Goal: Transaction & Acquisition: Purchase product/service

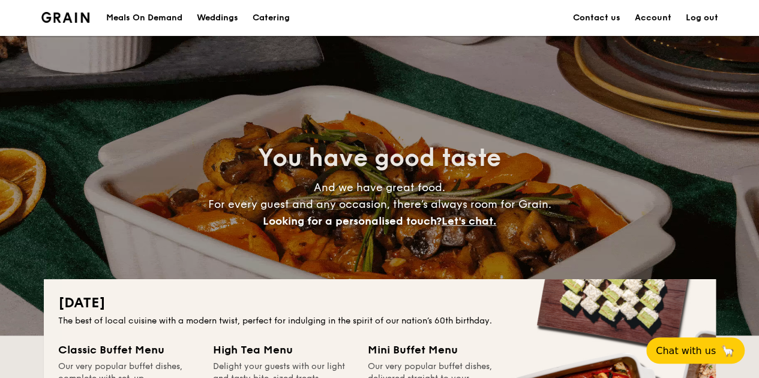
click at [260, 16] on h1 "Catering" at bounding box center [270, 18] width 37 height 36
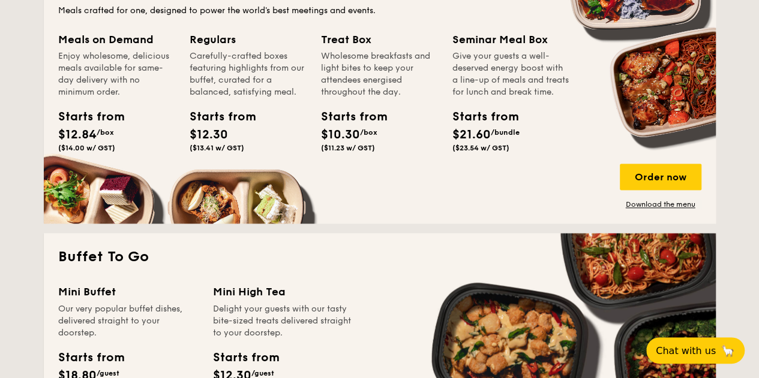
scroll to position [959, 0]
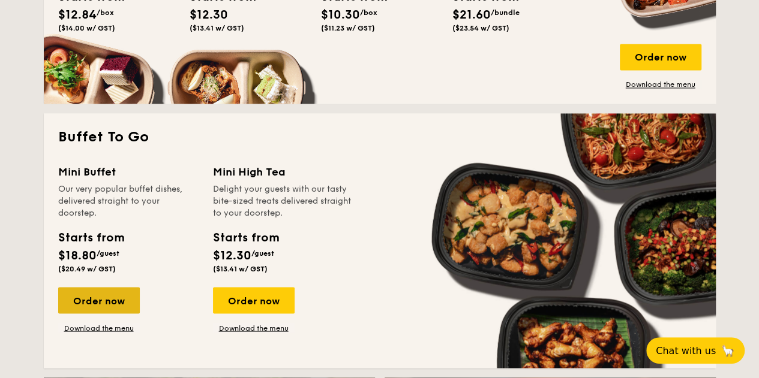
click at [107, 300] on div "Order now" at bounding box center [99, 300] width 82 height 26
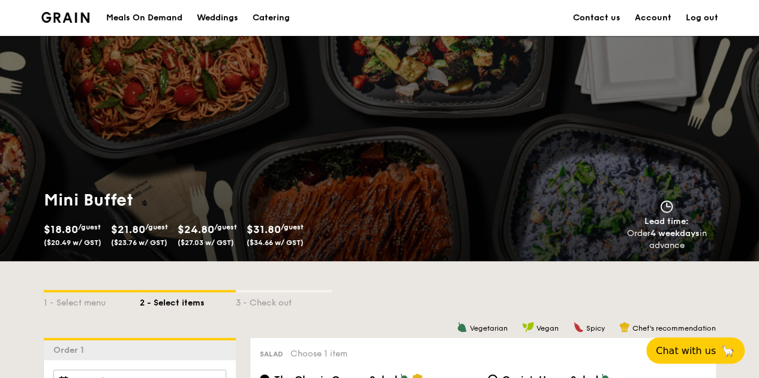
scroll to position [180, 0]
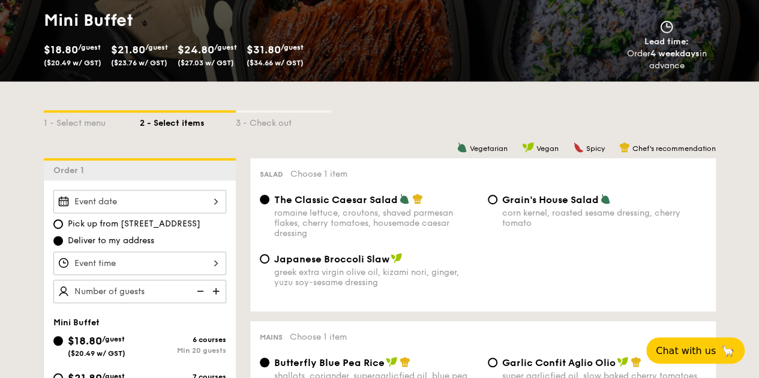
click at [189, 200] on div at bounding box center [139, 201] width 173 height 23
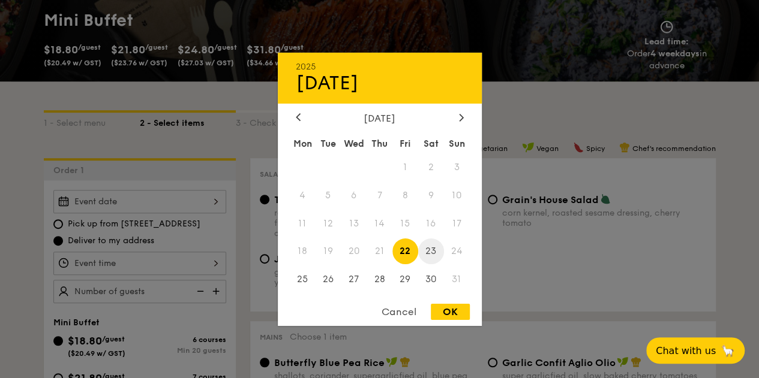
click at [426, 247] on span "23" at bounding box center [431, 252] width 26 height 26
click at [453, 312] on div "OK" at bounding box center [450, 312] width 39 height 16
type input "[DATE]"
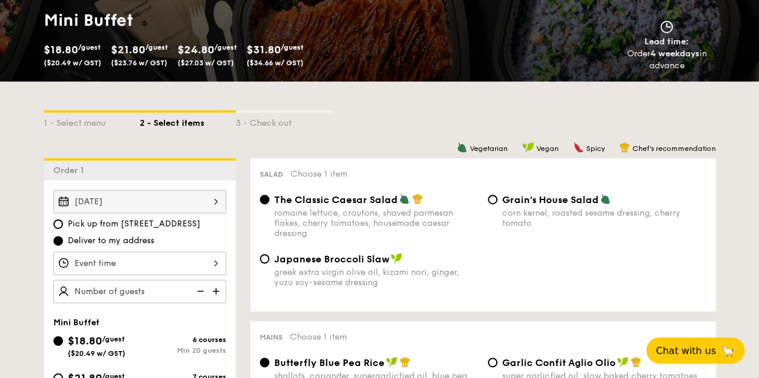
click at [187, 262] on div at bounding box center [139, 263] width 173 height 23
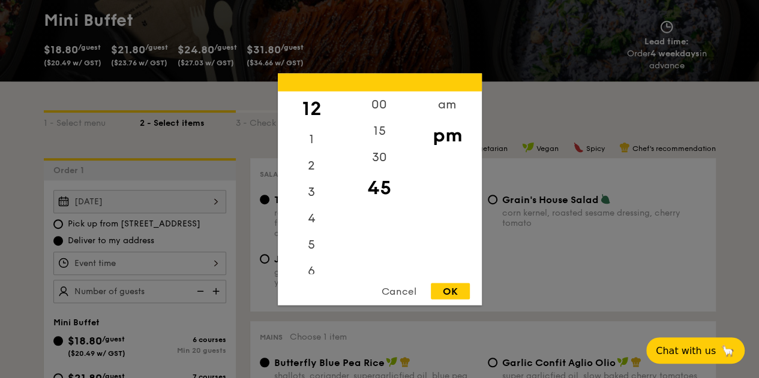
click at [444, 133] on div "pm" at bounding box center [447, 135] width 68 height 35
click at [309, 270] on div "6" at bounding box center [312, 275] width 68 height 35
click at [374, 156] on div "30" at bounding box center [379, 161] width 68 height 35
click at [447, 291] on div "OK" at bounding box center [450, 291] width 39 height 16
type input "6:30PM"
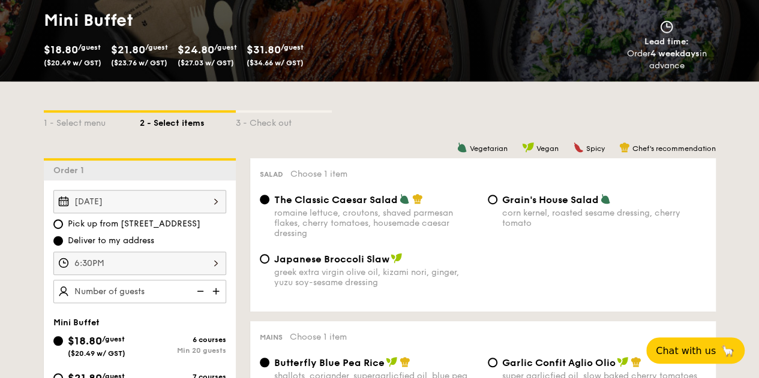
scroll to position [420, 0]
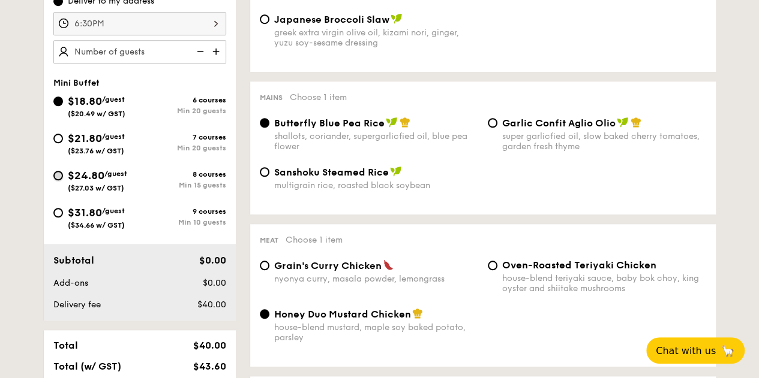
click at [58, 173] on input "$24.80 /guest ($27.03 w/ GST) 8 courses Min 15 guests" at bounding box center [58, 176] width 10 height 10
radio input "true"
radio input "false"
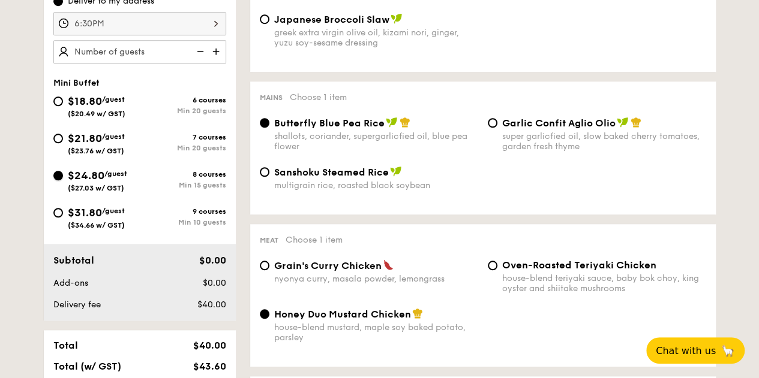
radio input "true"
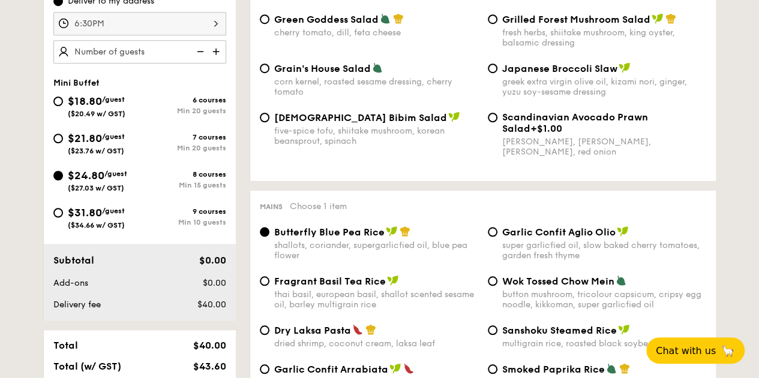
click at [219, 50] on img at bounding box center [217, 51] width 18 height 23
type input "15 guests"
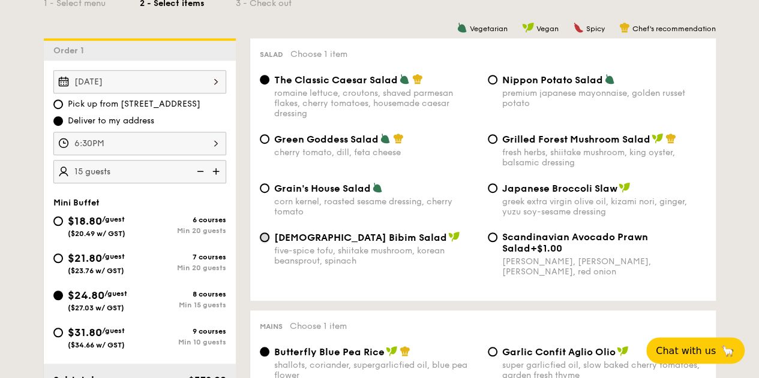
click at [260, 237] on input "Korean Bibim Salad five-spice tofu, shiitake mushroom, korean beansprout, spina…" at bounding box center [265, 238] width 10 height 10
radio input "true"
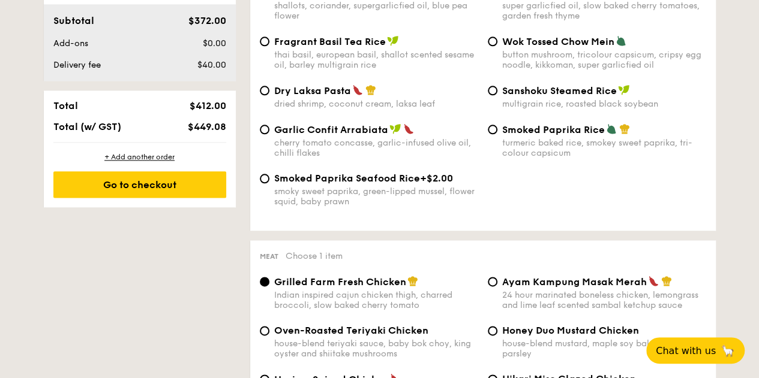
scroll to position [540, 0]
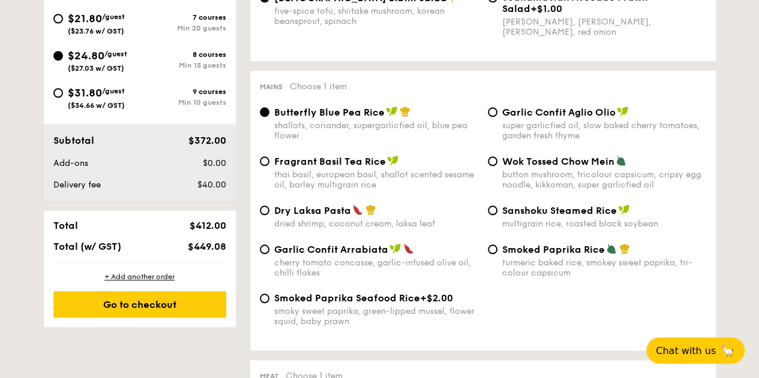
click at [272, 113] on div "Butterfly Blue Pea Rice shallots, coriander, supergarlicfied oil, blue pea flow…" at bounding box center [369, 123] width 228 height 35
click at [281, 113] on span "Butterfly Blue Pea Rice" at bounding box center [329, 112] width 110 height 11
click at [269, 113] on input "Butterfly Blue Pea Rice shallots, coriander, supergarlicfied oil, blue pea flow…" at bounding box center [265, 112] width 10 height 10
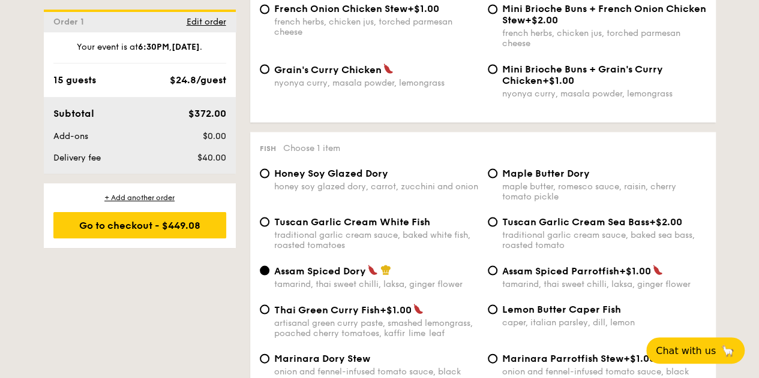
scroll to position [1139, 0]
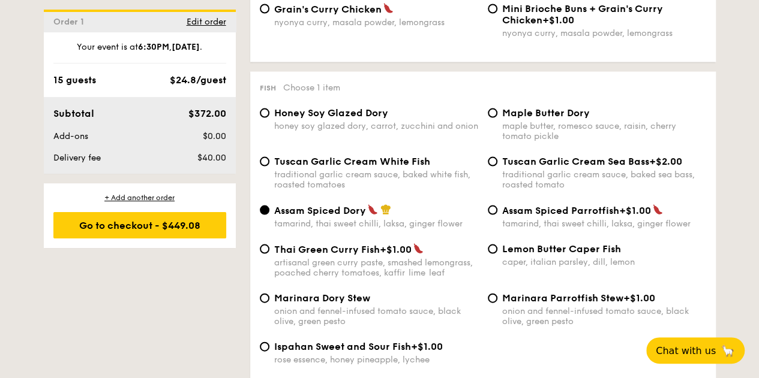
click at [504, 255] on span "Lemon Butter Caper Fish" at bounding box center [561, 248] width 119 height 11
click at [497, 254] on input "Lemon Butter Caper Fish caper, italian parsley, dill, lemon" at bounding box center [492, 250] width 10 height 10
radio input "true"
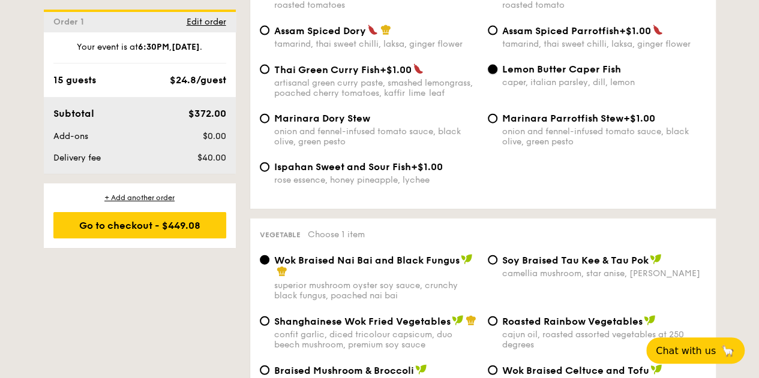
scroll to position [1439, 0]
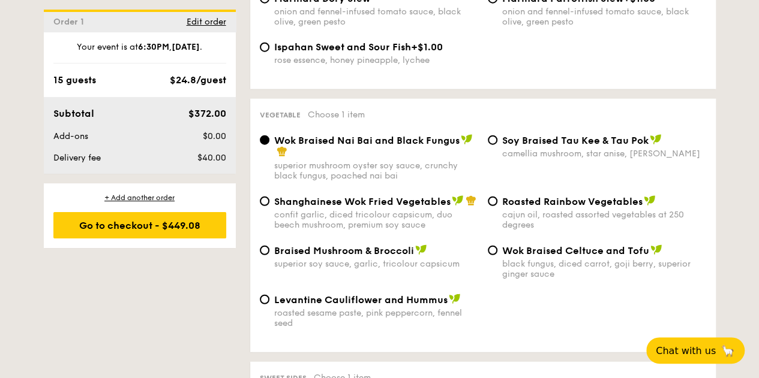
click at [416, 207] on span "Shanghainese Wok Fried Vegetables" at bounding box center [362, 201] width 176 height 11
click at [269, 206] on input "Shanghainese Wok Fried Vegetables confit garlic, diced tricolour capsicum, duo …" at bounding box center [265, 202] width 10 height 10
radio input "true"
click at [368, 146] on span "Wok Braised Nai Bai and Black Fungus" at bounding box center [366, 140] width 185 height 11
click at [269, 145] on input "Wok Braised Nai Bai and Black Fungus superior mushroom oyster soy sauce, crunch…" at bounding box center [265, 141] width 10 height 10
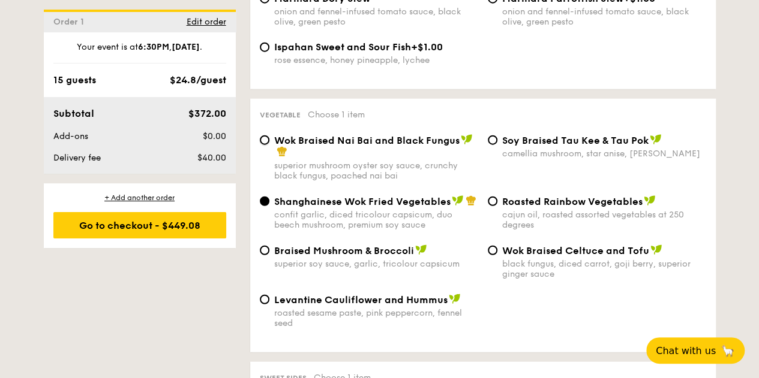
radio input "true"
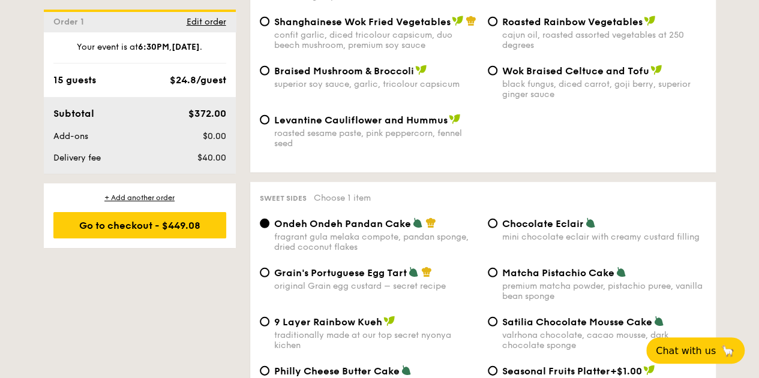
scroll to position [1739, 0]
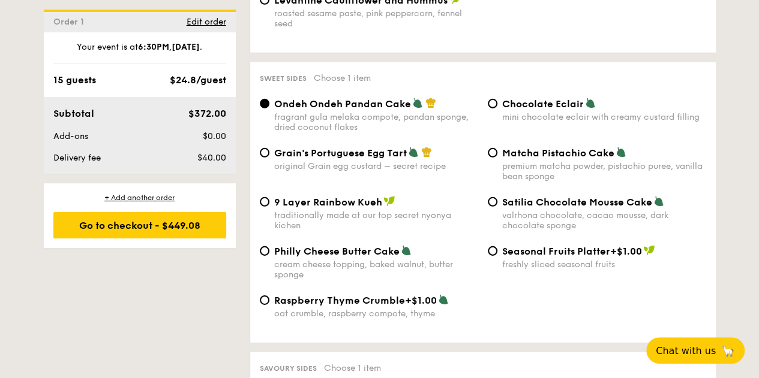
click at [560, 208] on span "Satilia Chocolate Mousse Cake" at bounding box center [577, 202] width 150 height 11
click at [497, 207] on input "Satilia Chocolate Mousse Cake valrhona chocolate, cacao mousse, dark chocolate …" at bounding box center [492, 202] width 10 height 10
radio input "true"
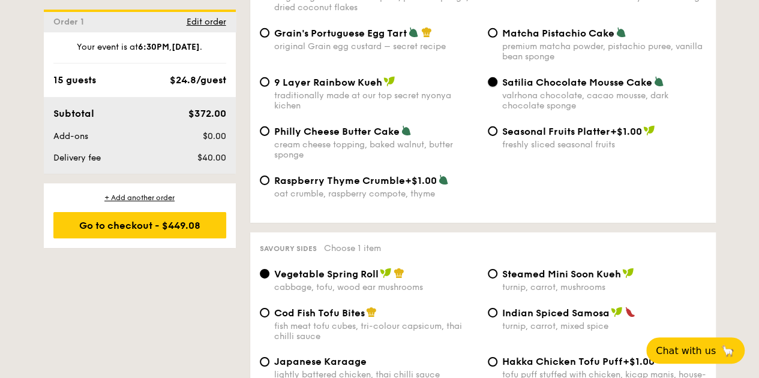
scroll to position [1979, 0]
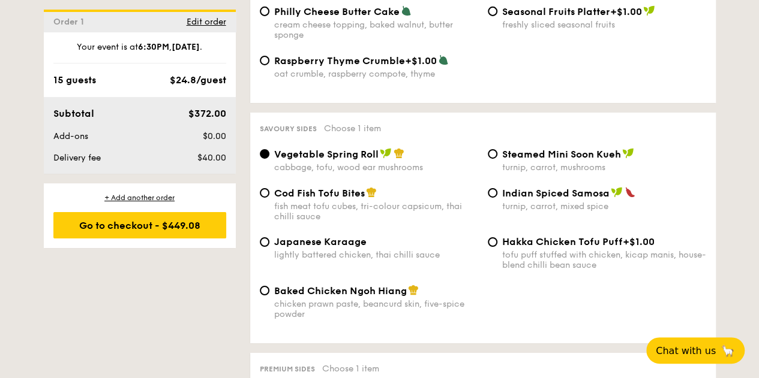
click at [332, 199] on span "Cod Fish Tofu Bites" at bounding box center [319, 193] width 91 height 11
click at [269, 198] on input "Cod Fish Tofu Bites fish meat tofu cubes, tri-colour capsicum, thai chilli sauce" at bounding box center [265, 193] width 10 height 10
radio input "true"
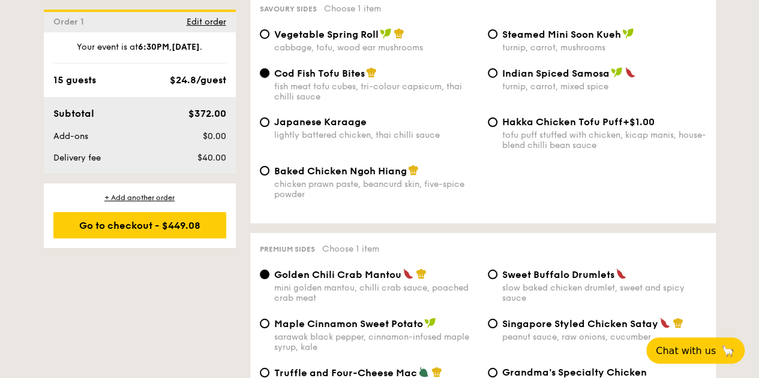
scroll to position [2219, 0]
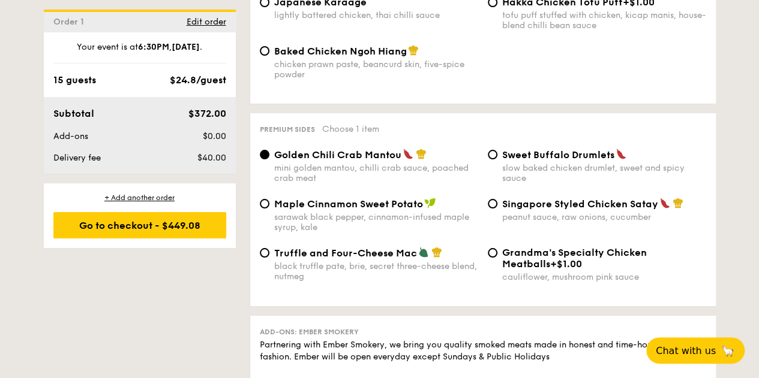
click at [520, 210] on span "Singapore Styled Chicken Satay" at bounding box center [580, 203] width 156 height 11
click at [497, 209] on input "Singapore Styled Chicken Satay peanut sauce, raw onions, cucumber" at bounding box center [492, 204] width 10 height 10
radio input "true"
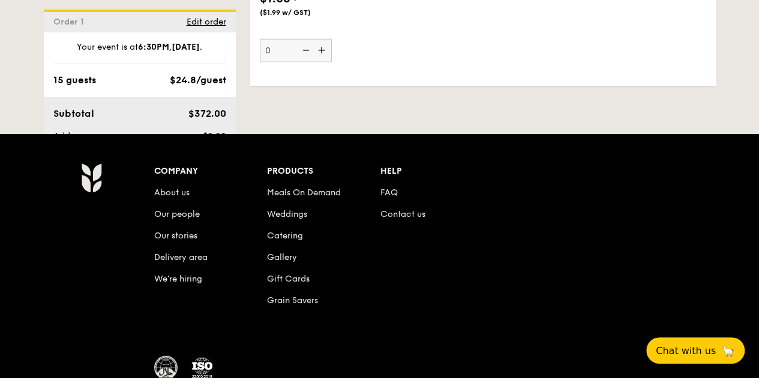
scroll to position [3538, 0]
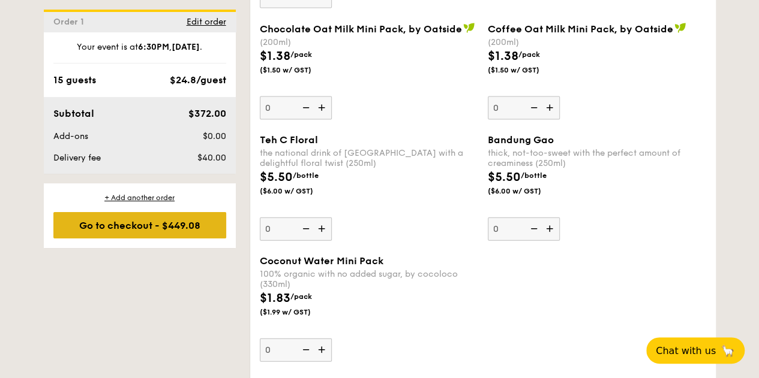
click at [183, 221] on div "Go to checkout - $449.08" at bounding box center [139, 225] width 173 height 26
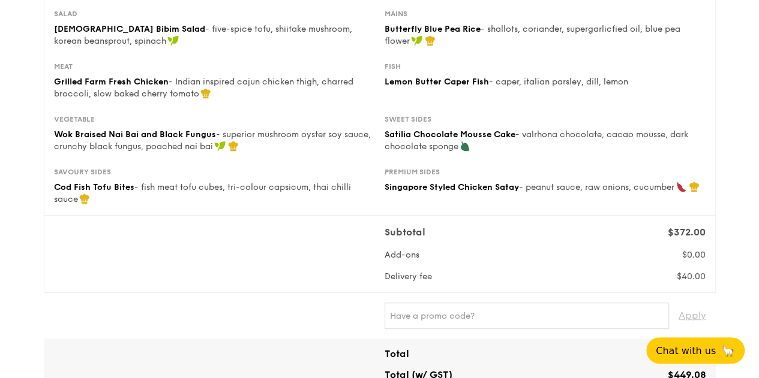
scroll to position [300, 0]
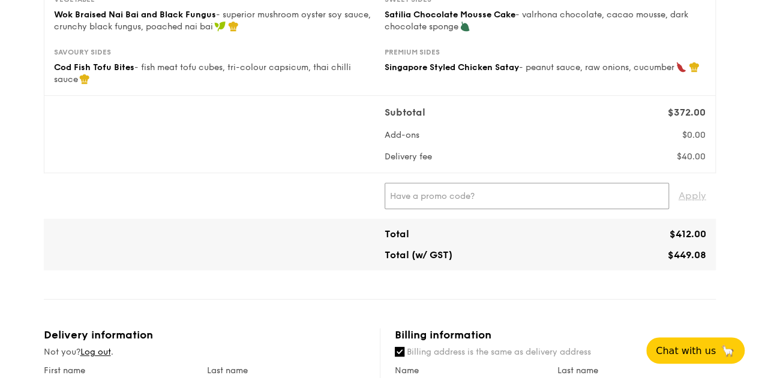
click at [507, 191] on input "text" at bounding box center [526, 196] width 284 height 26
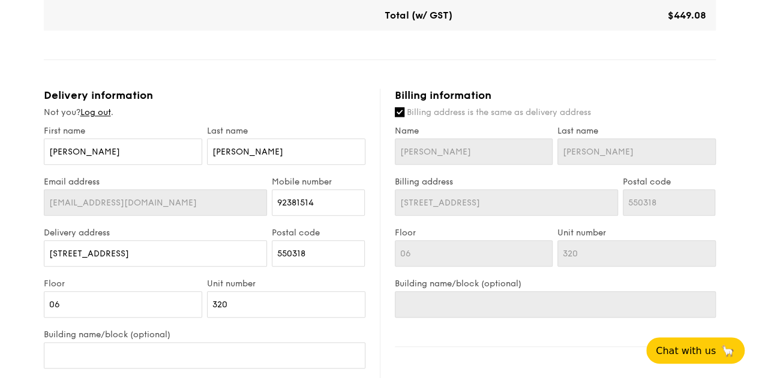
scroll to position [600, 0]
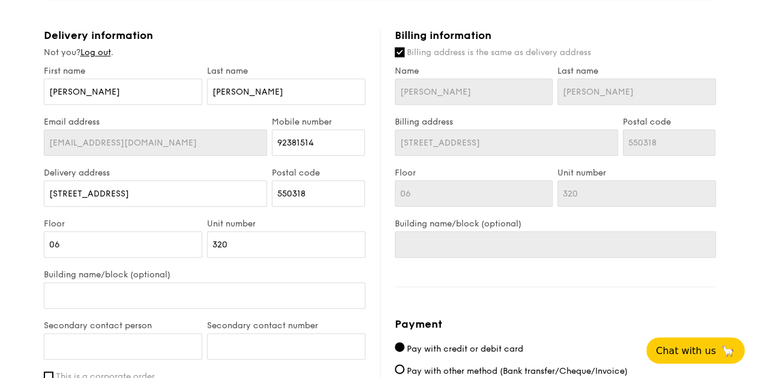
click at [399, 55] on input "Billing address is the same as delivery address" at bounding box center [400, 52] width 10 height 10
checkbox input "false"
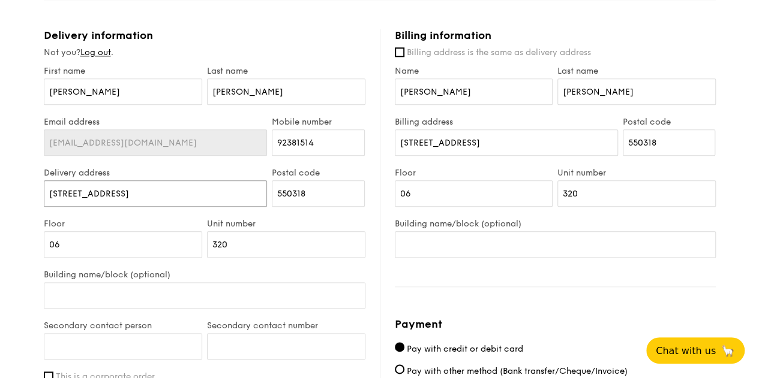
click at [164, 191] on input "318 Serangoon Avenue 2" at bounding box center [156, 193] width 224 height 26
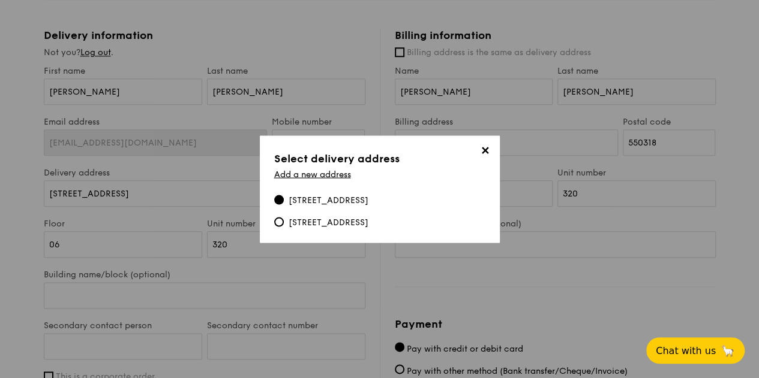
click at [281, 226] on div "522 Hougang Avenue 6, #06-19, 530522" at bounding box center [321, 222] width 94 height 12
click at [281, 226] on input "522 Hougang Avenue 6, #06-19, 530522" at bounding box center [279, 222] width 10 height 10
type input "522 Hougang Avenue 6"
type input "530522"
type input "19"
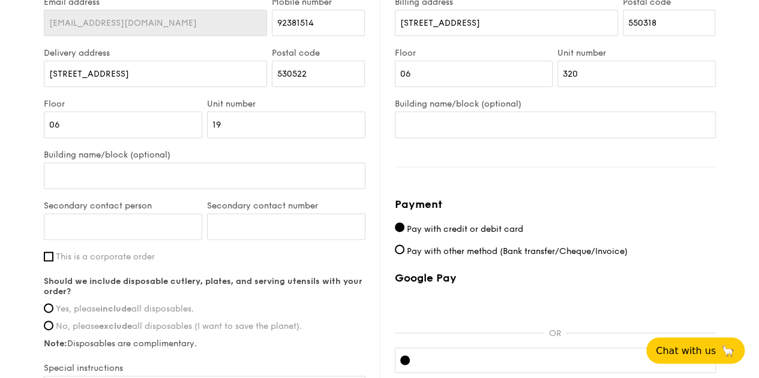
scroll to position [779, 0]
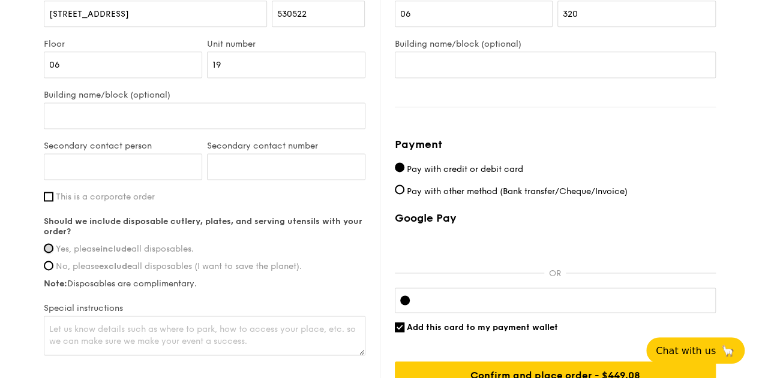
click at [49, 248] on input "Yes, please include all disposables." at bounding box center [49, 248] width 10 height 10
radio input "true"
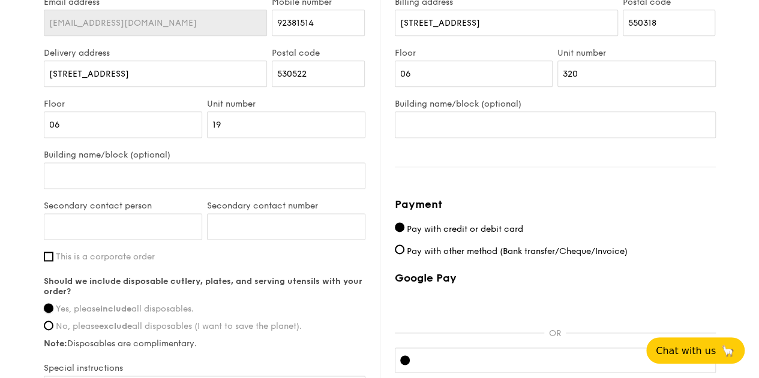
scroll to position [883, 0]
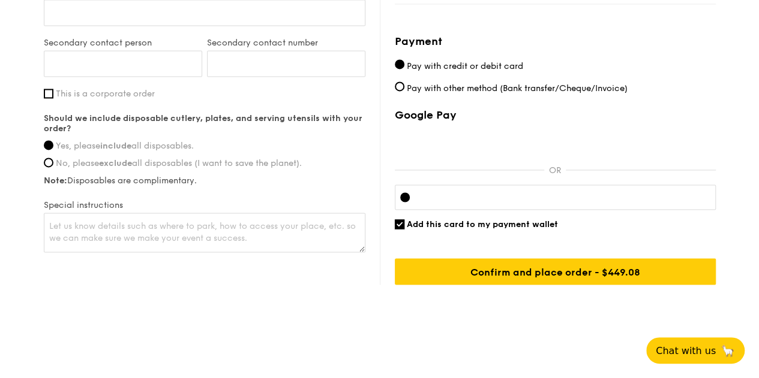
click at [401, 221] on input "Add this card to my payment wallet" at bounding box center [400, 224] width 10 height 10
checkbox input "false"
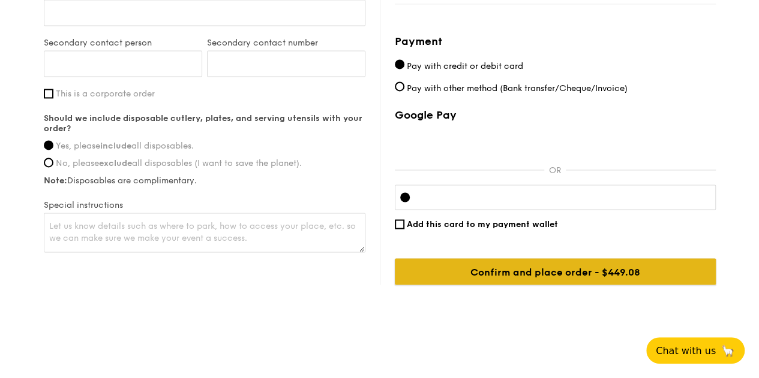
click at [594, 270] on input "Confirm and place order - $449.08" at bounding box center [555, 271] width 321 height 26
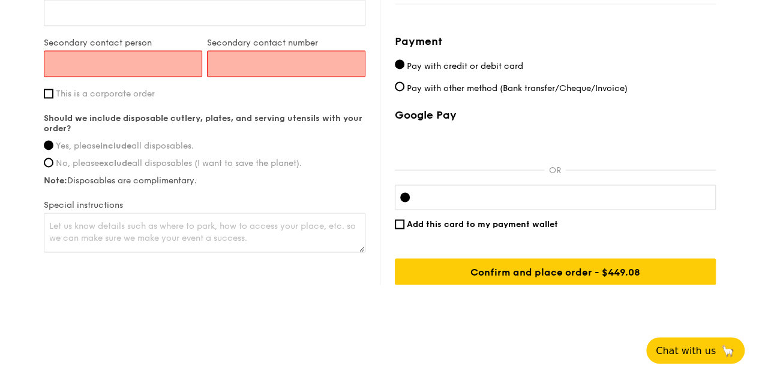
click at [189, 67] on input "Secondary contact person" at bounding box center [123, 63] width 158 height 26
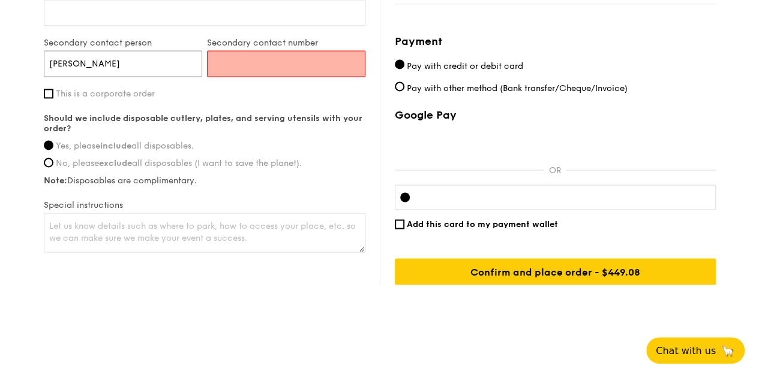
type input "Loretta Lim"
click at [301, 79] on div "Secondary contact number" at bounding box center [285, 63] width 163 height 51
click at [302, 70] on input "Secondary contact number" at bounding box center [286, 63] width 158 height 26
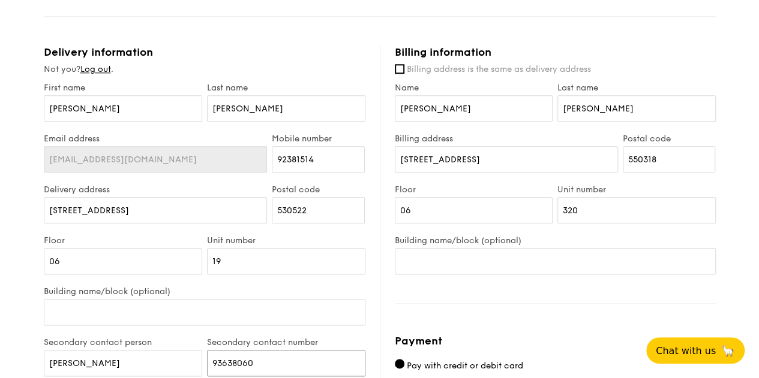
scroll to position [823, 0]
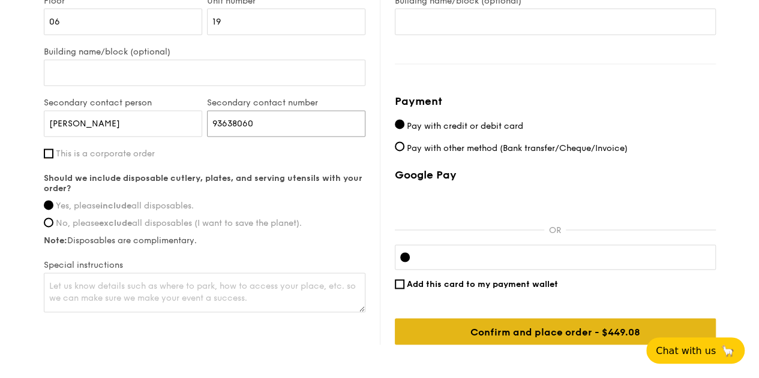
type input "93638060"
click at [441, 332] on input "Confirm and place order - $449.08" at bounding box center [555, 331] width 321 height 26
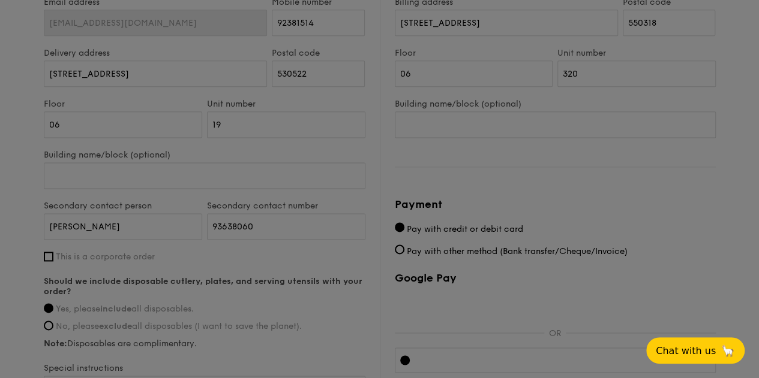
scroll to position [839, 0]
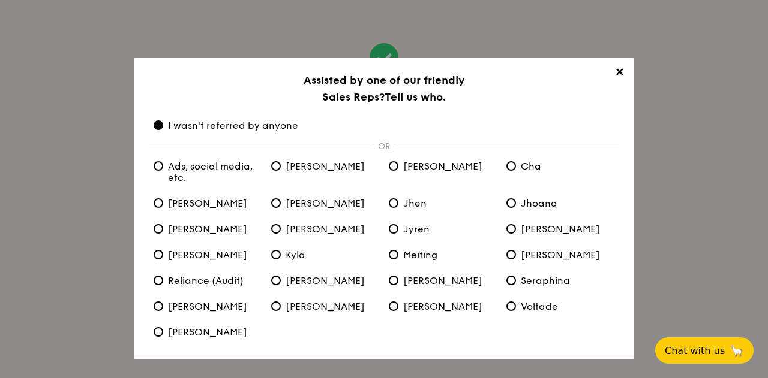
scroll to position [48, 0]
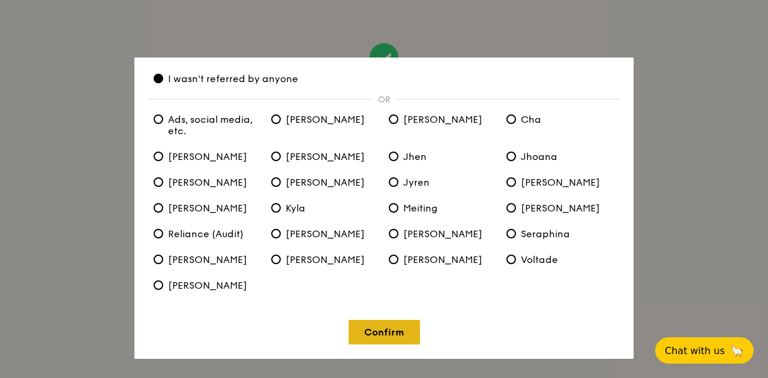
click at [397, 327] on link "Confirm" at bounding box center [383, 332] width 71 height 25
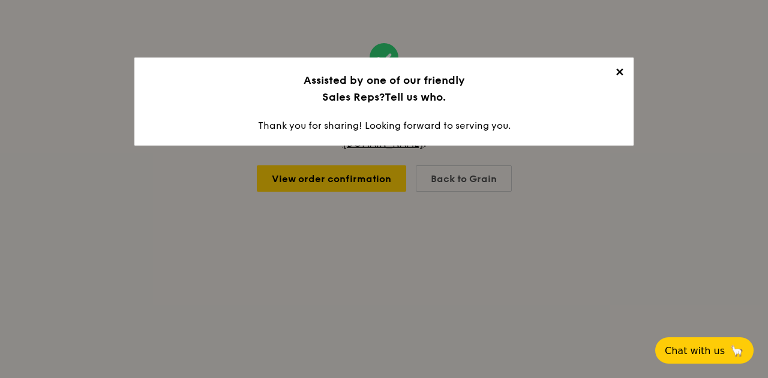
scroll to position [0, 0]
click at [615, 74] on span "✕" at bounding box center [618, 74] width 17 height 17
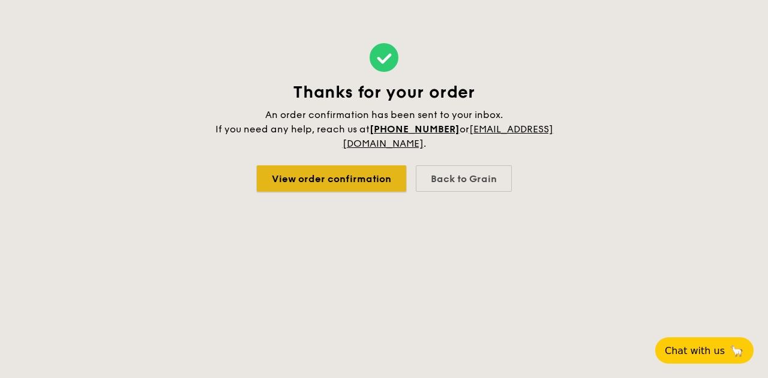
click at [337, 184] on link "View order confirmation" at bounding box center [331, 178] width 149 height 26
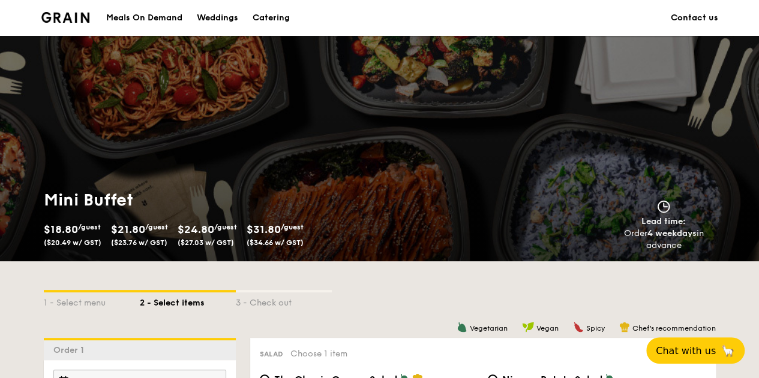
click at [65, 13] on img at bounding box center [65, 17] width 49 height 11
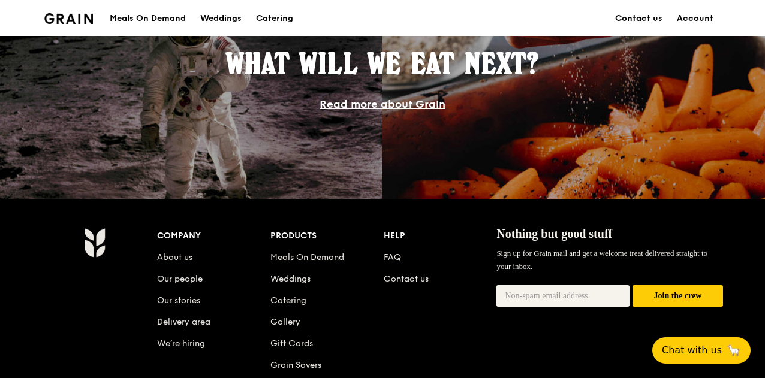
scroll to position [1233, 0]
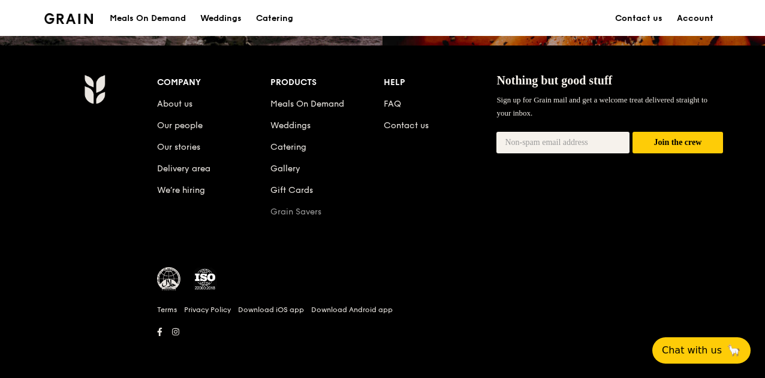
click at [309, 216] on link "Grain Savers" at bounding box center [295, 212] width 51 height 10
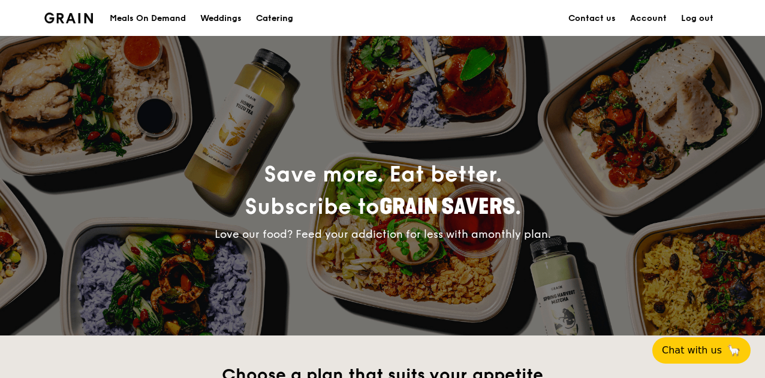
click at [271, 13] on div "Catering" at bounding box center [274, 19] width 37 height 36
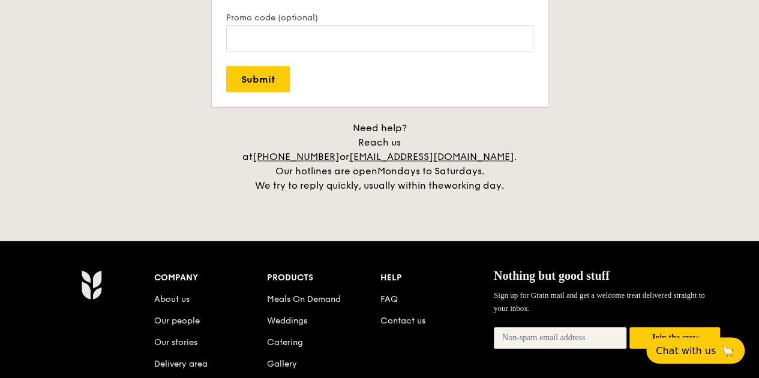
scroll to position [2632, 0]
